Goal: Transaction & Acquisition: Book appointment/travel/reservation

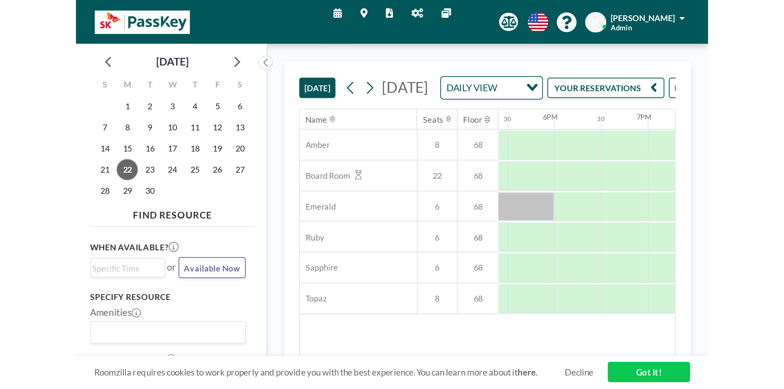
scroll to position [0, 631]
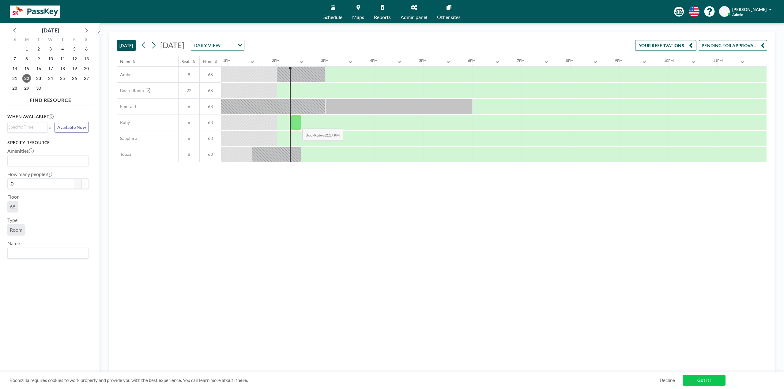
click at [297, 124] on div at bounding box center [296, 122] width 10 height 15
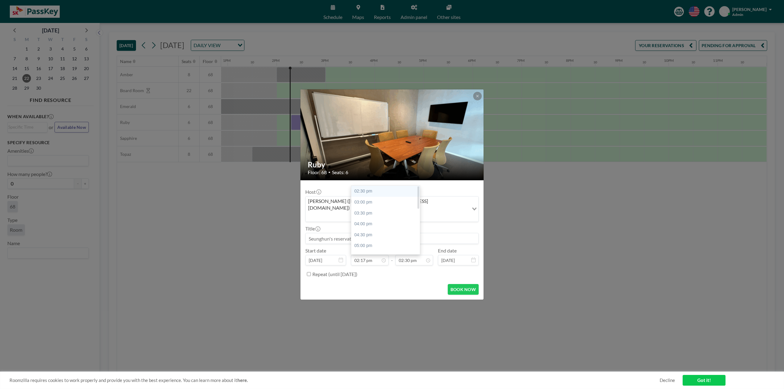
click at [368, 186] on div "02:30 pm" at bounding box center [387, 191] width 72 height 11
type input "02:30 pm"
click at [412, 213] on input "03:00 pm" at bounding box center [414, 260] width 38 height 10
click at [381, 213] on div "04:30 pm" at bounding box center [400, 224] width 72 height 11
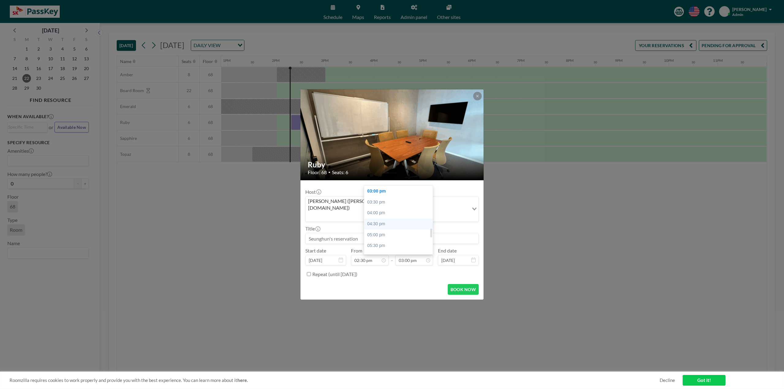
type input "04:30 pm"
click at [362, 210] on div "[PERSON_NAME] ([PERSON_NAME][EMAIL_ADDRESS][DOMAIN_NAME])" at bounding box center [387, 209] width 163 height 24
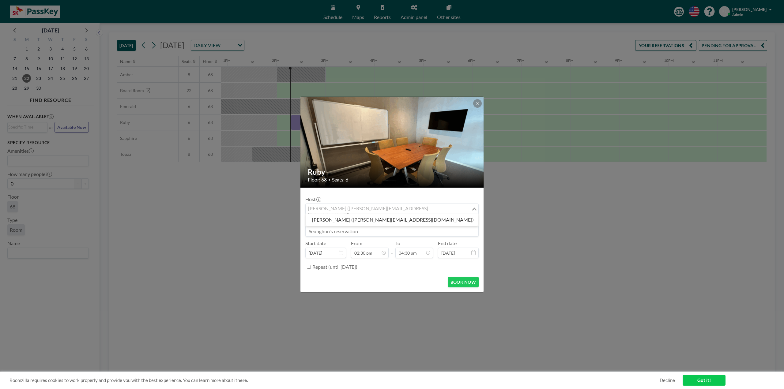
click at [362, 210] on input "Search for option" at bounding box center [388, 209] width 164 height 8
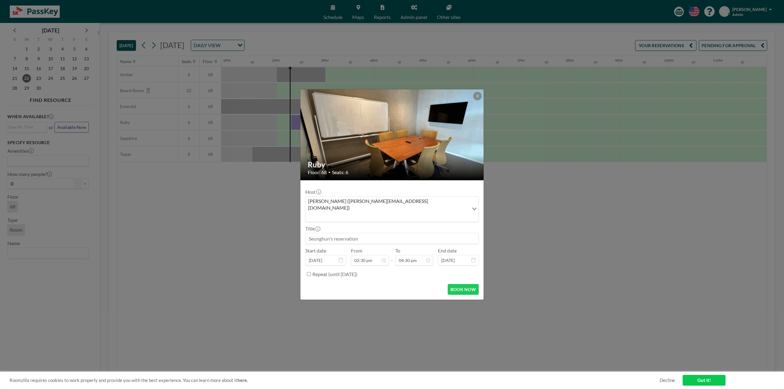
click at [409, 213] on input at bounding box center [392, 238] width 173 height 10
click at [378, 213] on input at bounding box center [392, 238] width 173 height 10
type input "퍄"
type input "VIP 1 Office"
click at [461, 213] on button "BOOK NOW" at bounding box center [463, 289] width 31 height 11
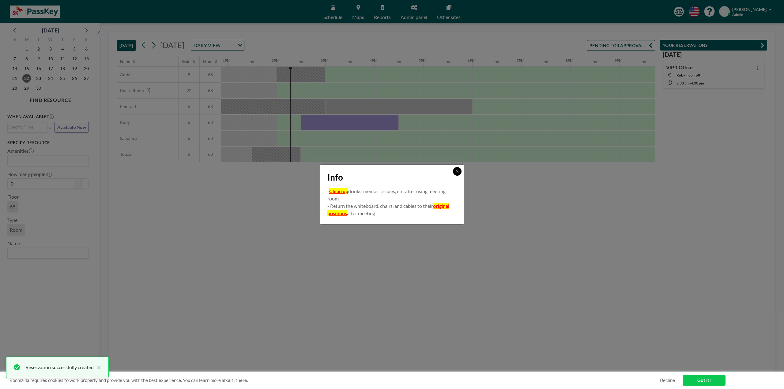
click at [459, 171] on icon at bounding box center [457, 172] width 4 height 4
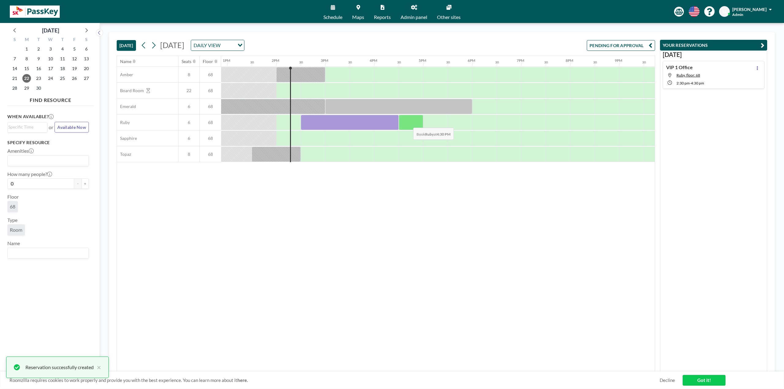
click at [408, 123] on div at bounding box center [411, 122] width 24 height 15
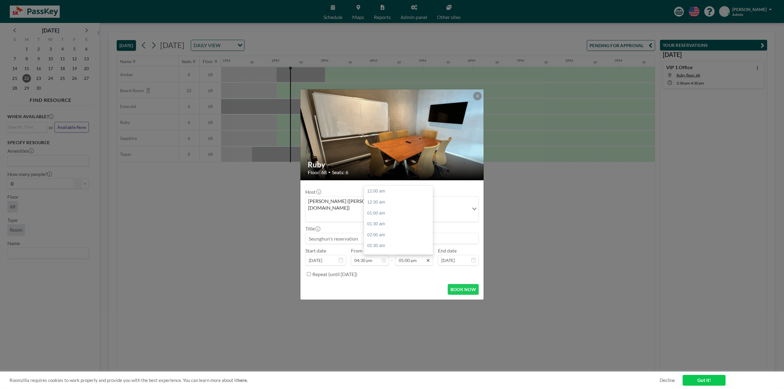
scroll to position [371, 0]
click at [429, 213] on icon at bounding box center [428, 260] width 5 height 5
click at [377, 213] on div "06:30 pm" at bounding box center [400, 224] width 72 height 11
type input "06:30 pm"
click at [333, 213] on input at bounding box center [392, 238] width 173 height 10
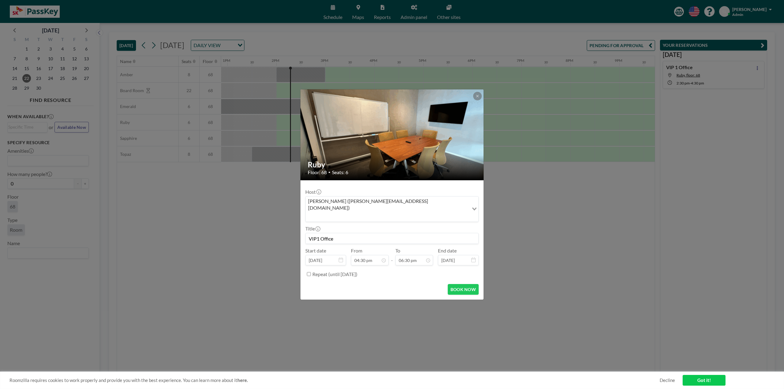
scroll to position [43, 0]
click at [466, 213] on button "BOOK NOW" at bounding box center [463, 289] width 31 height 11
type input "VIP1 Office"
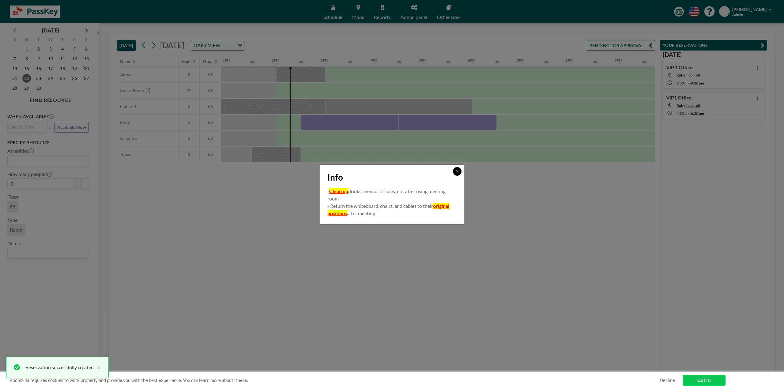
click at [455, 171] on icon at bounding box center [457, 172] width 4 height 4
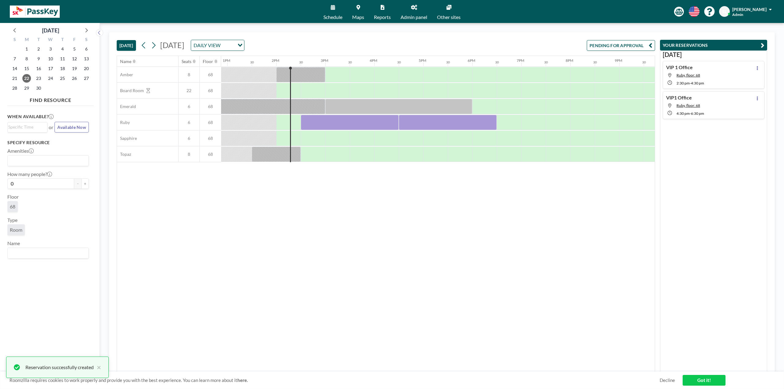
click at [470, 209] on div "Name Seats Floor 12AM 30 1AM 30 2AM 30 3AM 30 4AM 30 5AM 30 6AM 30 7AM 30 8AM 3…" at bounding box center [386, 214] width 538 height 316
click at [470, 213] on div "Name Seats Floor 12AM 30 1AM 30 2AM 30 3AM 30 4AM 30 5AM 30 6AM 30 7AM 30 8AM 3…" at bounding box center [386, 214] width 538 height 316
